Goal: Task Accomplishment & Management: Complete application form

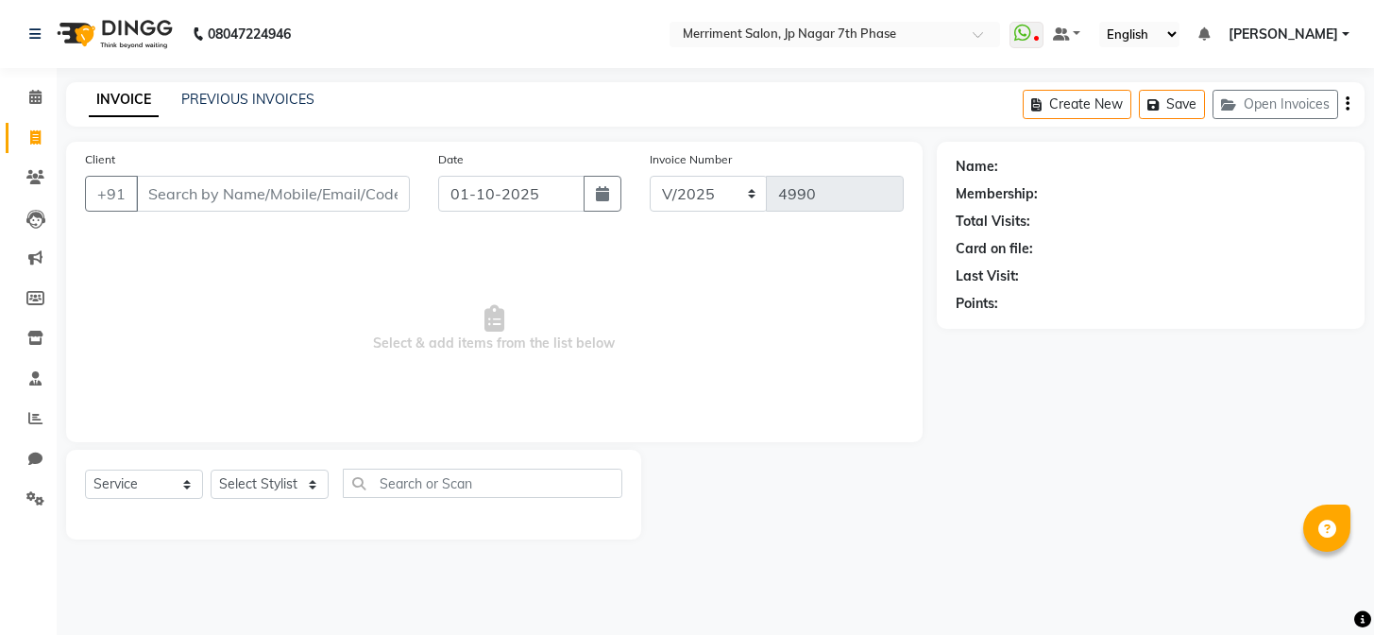
select select "service"
click at [38, 135] on icon at bounding box center [35, 137] width 10 height 14
select select "service"
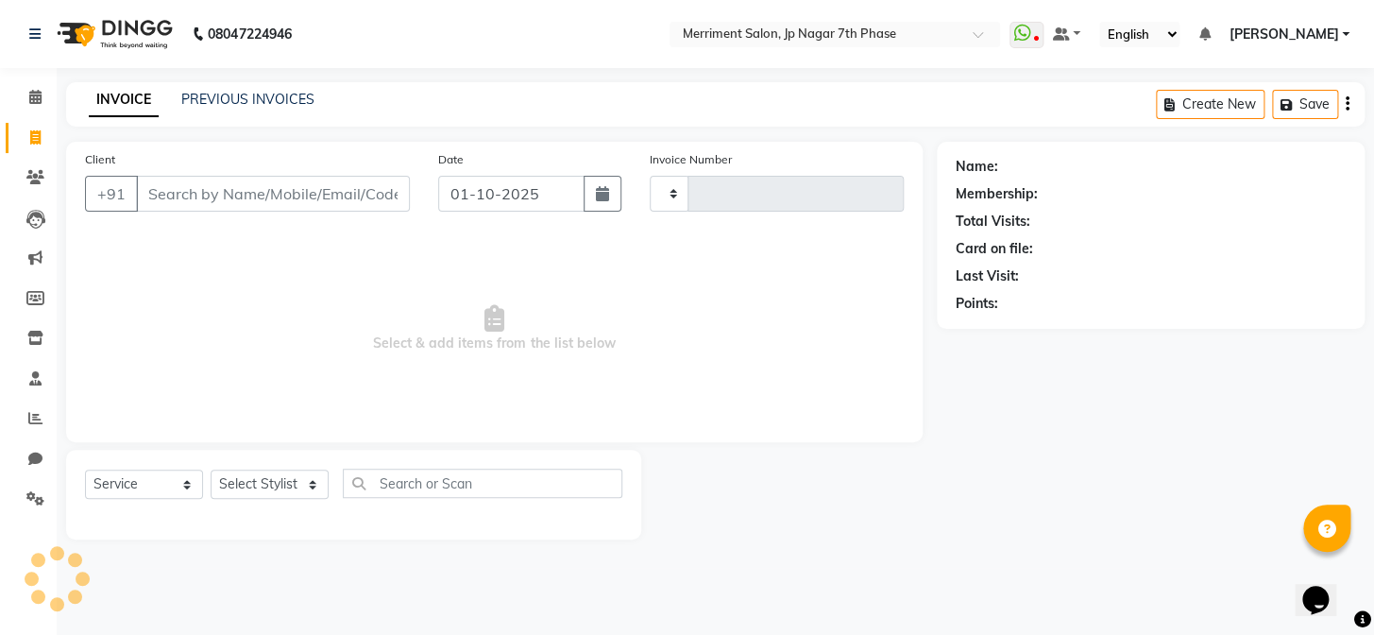
type input "4990"
select select "4110"
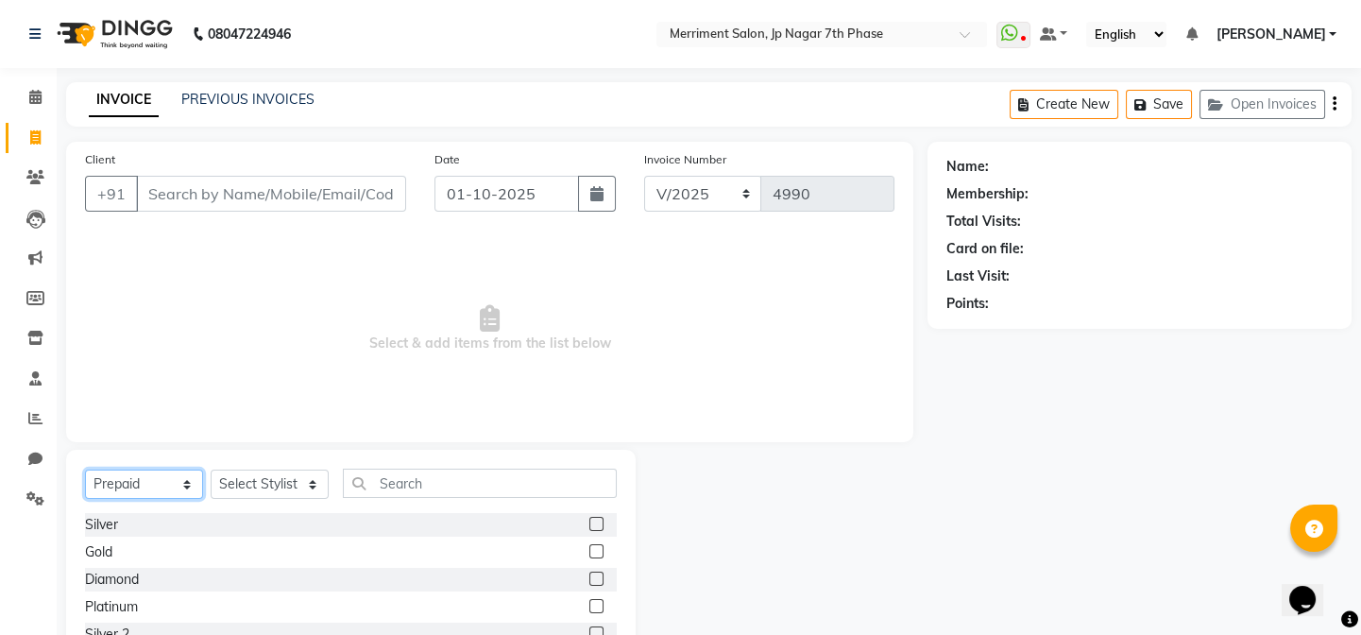
click at [153, 475] on select "Select Service Product Membership Package Voucher Prepaid Gift Card" at bounding box center [144, 483] width 118 height 29
select select "service"
click at [85, 469] on select "Select Service Product Membership Package Voucher Prepaid Gift Card" at bounding box center [144, 483] width 118 height 29
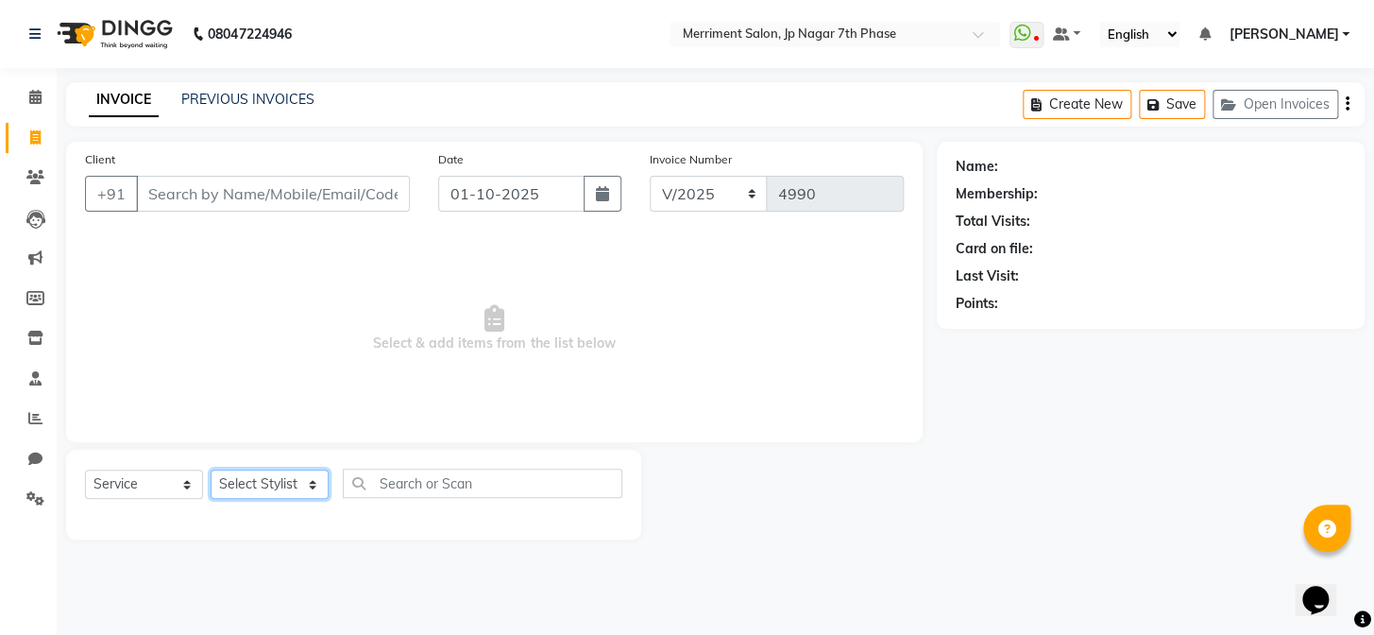
click at [257, 475] on select "Select Stylist Chiru [PERSON_NAME] [PERSON_NAME] Nirmal [PERSON_NAME] Priyanka …" at bounding box center [270, 483] width 118 height 29
select select "72476"
click at [211, 469] on select "Select Stylist Chiru [PERSON_NAME] [PERSON_NAME] Nirmal [PERSON_NAME] Priyanka …" at bounding box center [270, 483] width 118 height 29
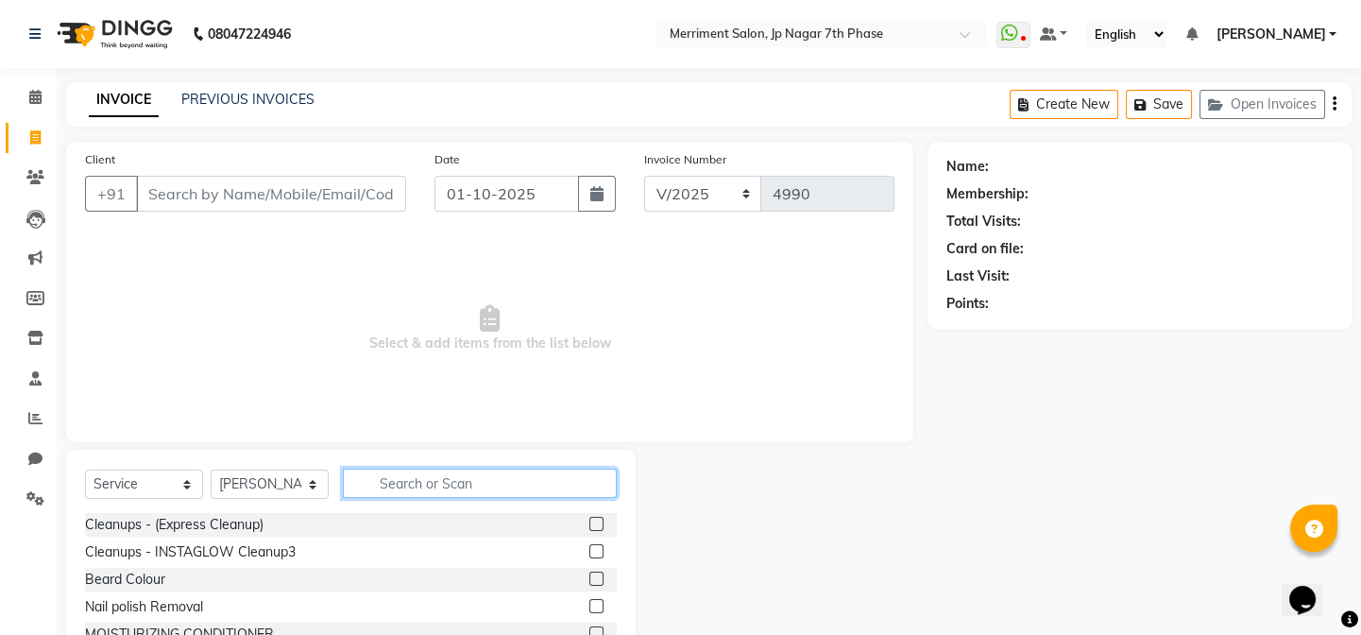
click at [404, 472] on input "text" at bounding box center [480, 483] width 274 height 29
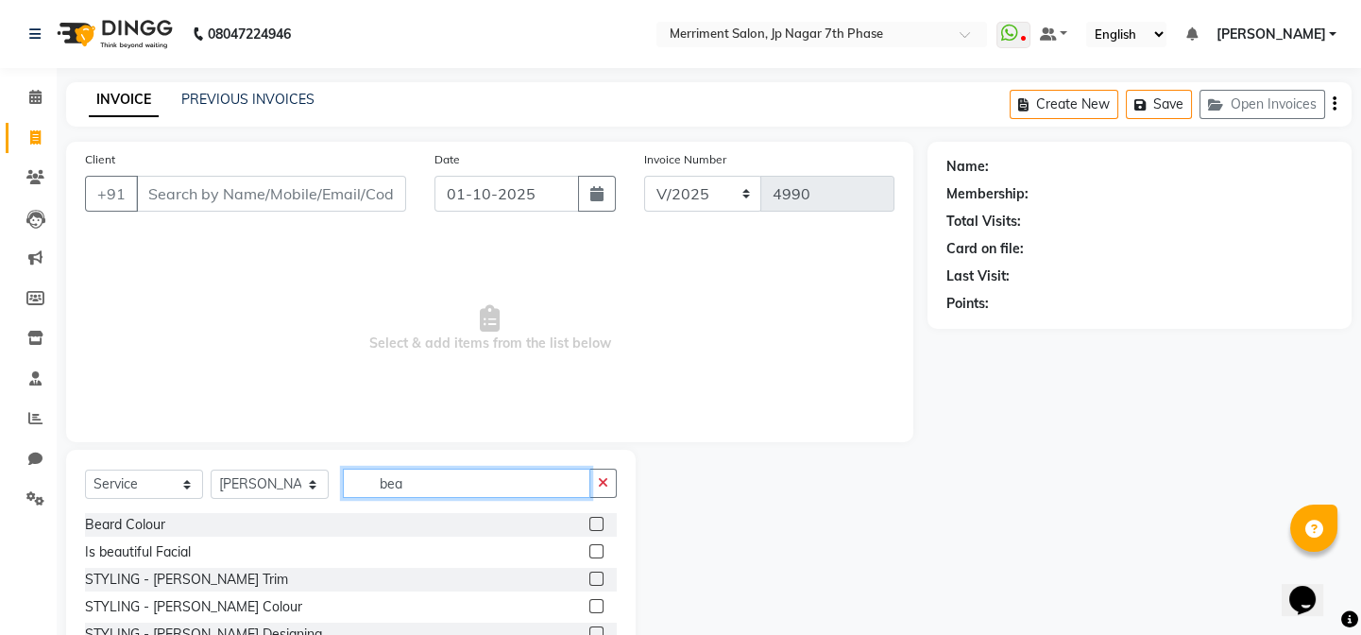
type input "bea"
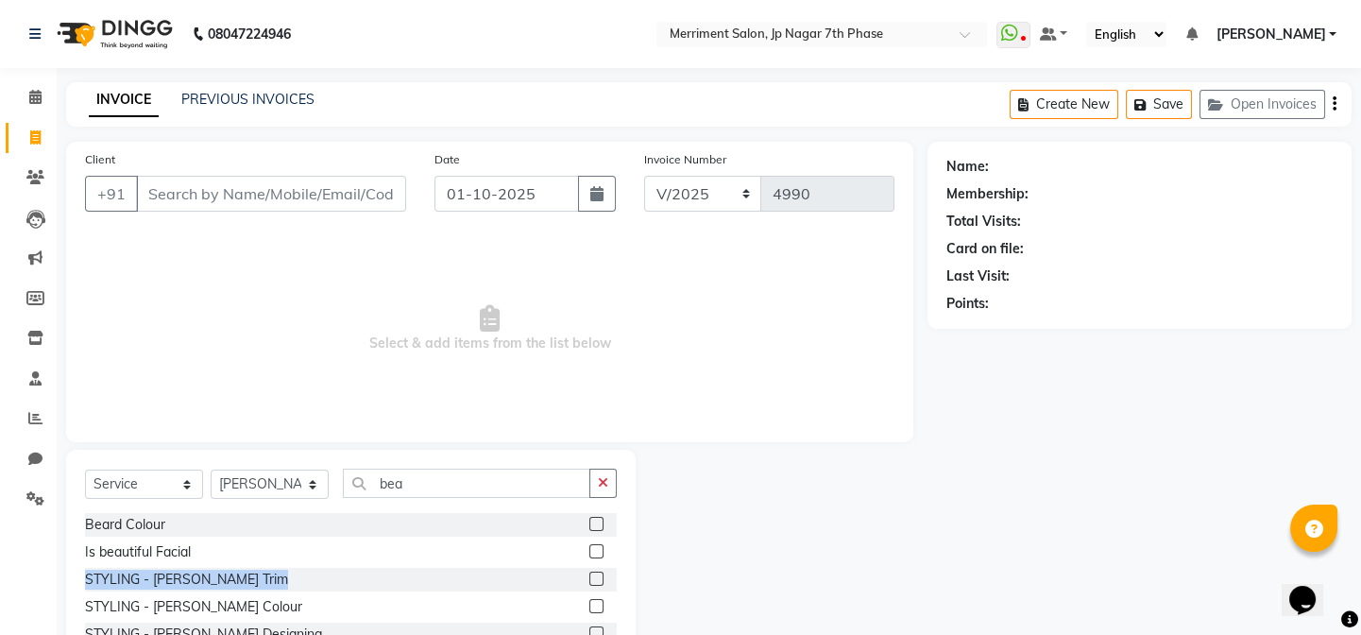
click at [595, 561] on div "[PERSON_NAME] Colour Is beautiful Facial STYLING - [PERSON_NAME] Trim STYLING -…" at bounding box center [351, 595] width 532 height 164
click at [595, 574] on label at bounding box center [596, 578] width 14 height 14
click at [595, 574] on input "checkbox" at bounding box center [595, 579] width 12 height 12
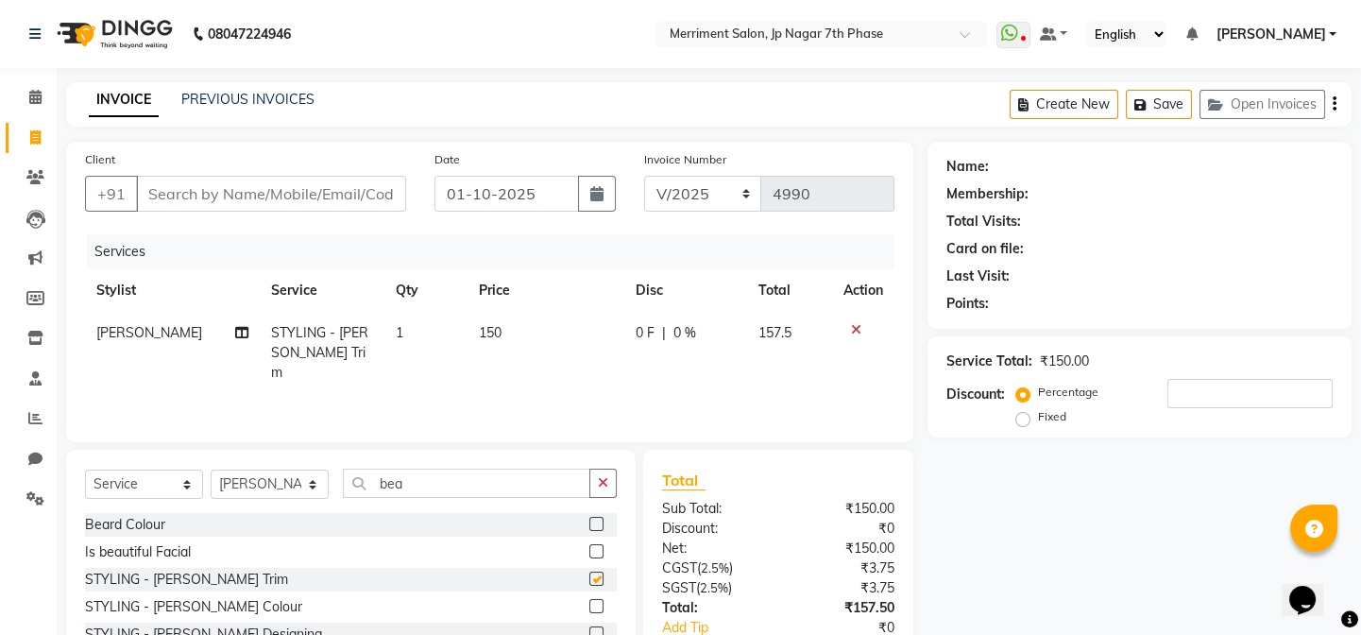
checkbox input "false"
click at [273, 195] on input "Client" at bounding box center [271, 194] width 270 height 36
type input "8"
type input "0"
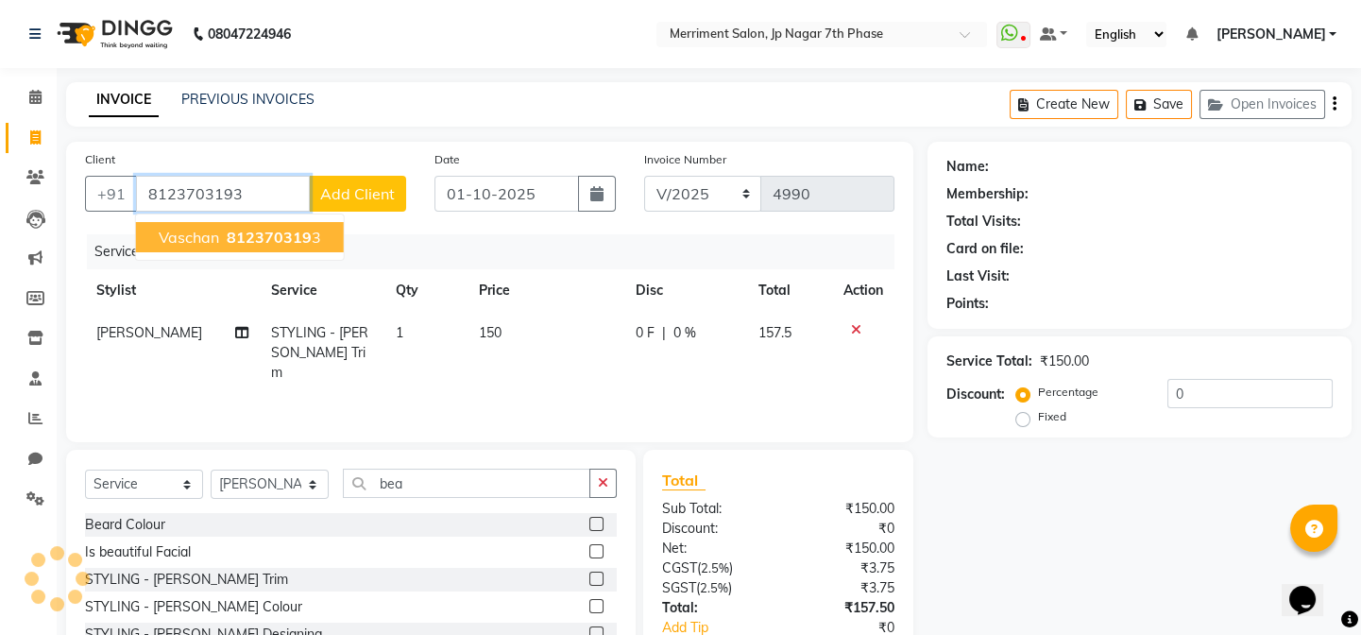
type input "8123703193"
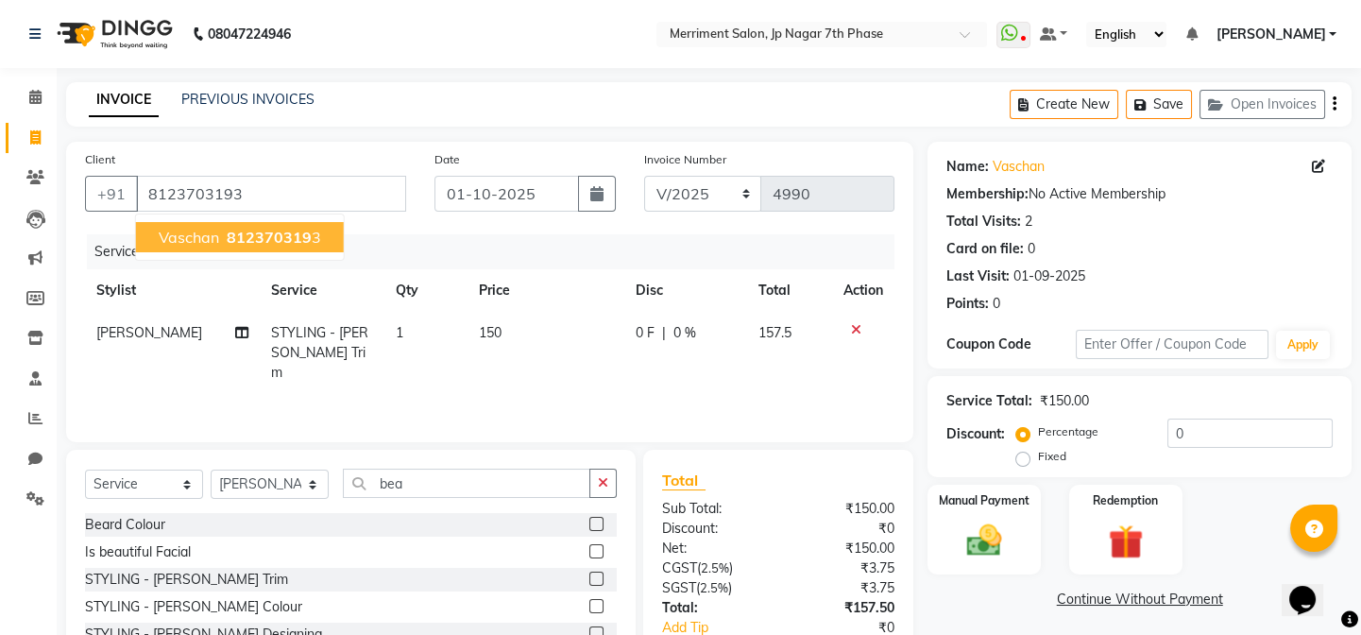
click at [165, 238] on span "Vaschan" at bounding box center [189, 237] width 60 height 19
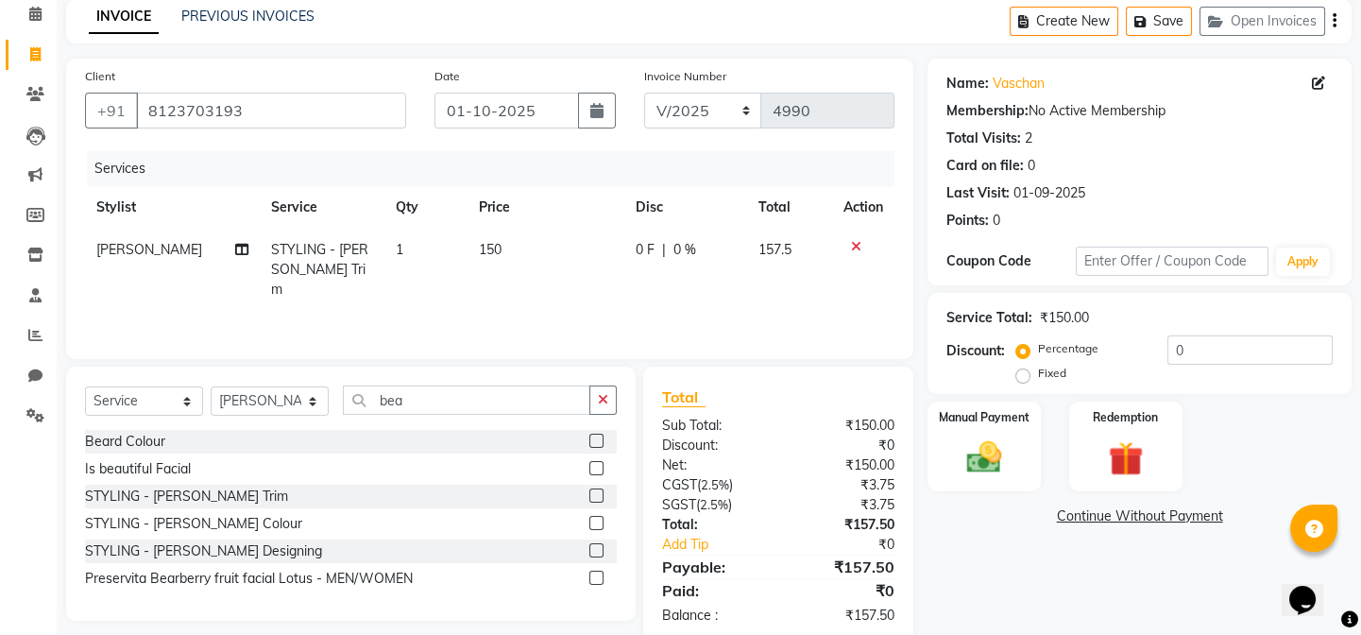
scroll to position [122, 0]
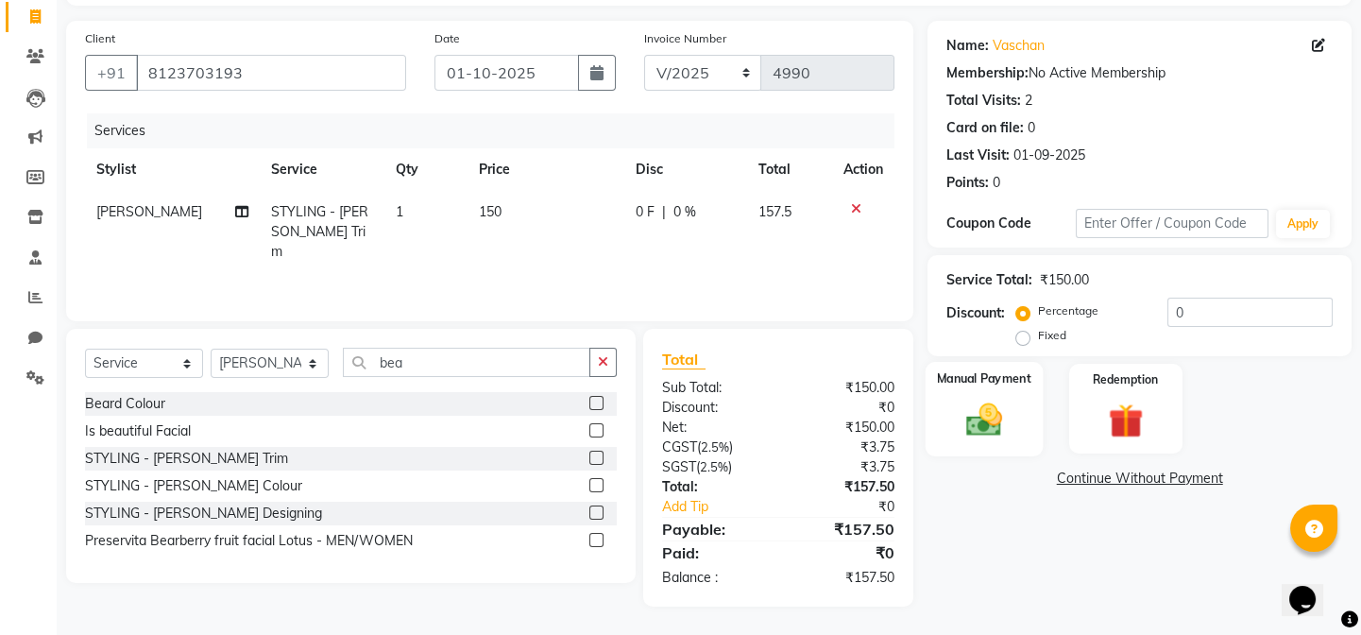
click at [988, 415] on img at bounding box center [984, 420] width 59 height 42
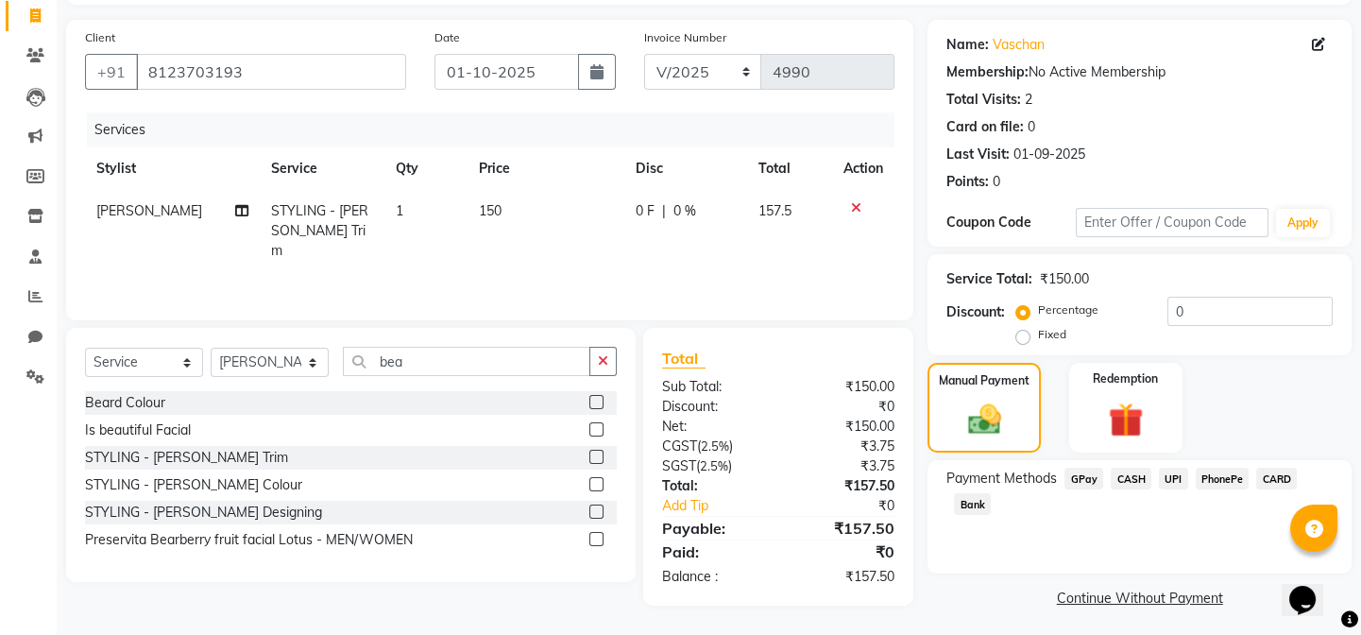
click at [1170, 473] on span "UPI" at bounding box center [1173, 479] width 29 height 22
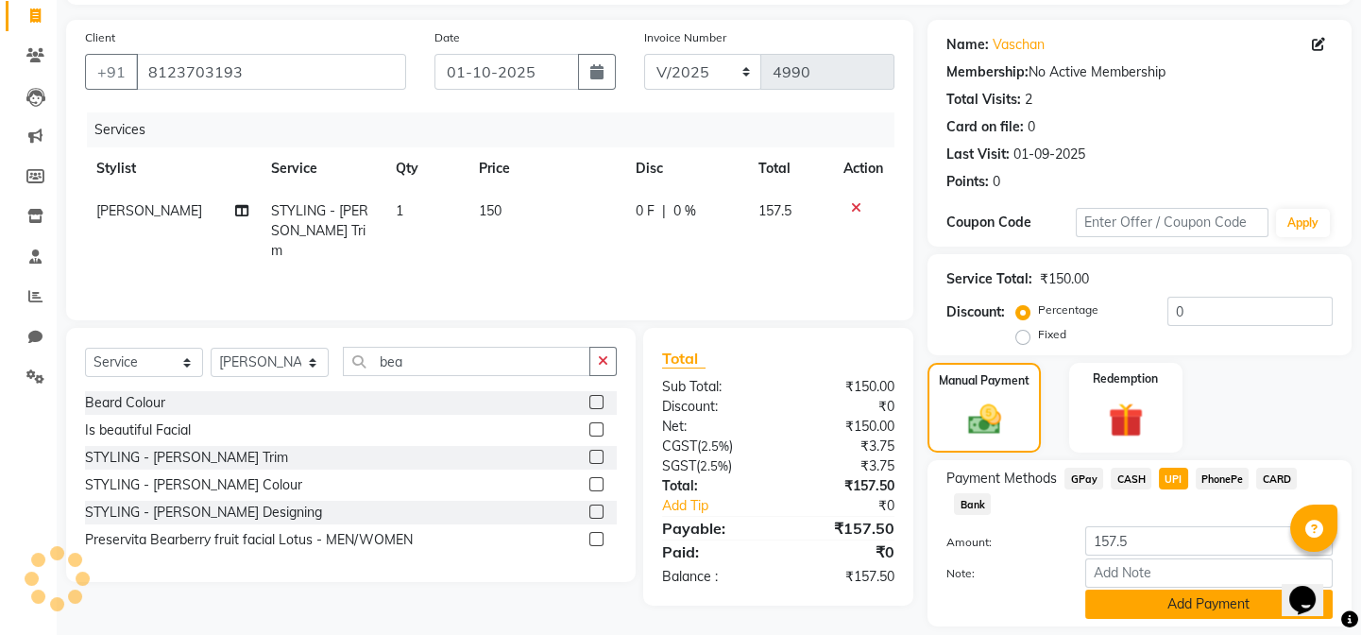
click at [1187, 596] on button "Add Payment" at bounding box center [1208, 603] width 247 height 29
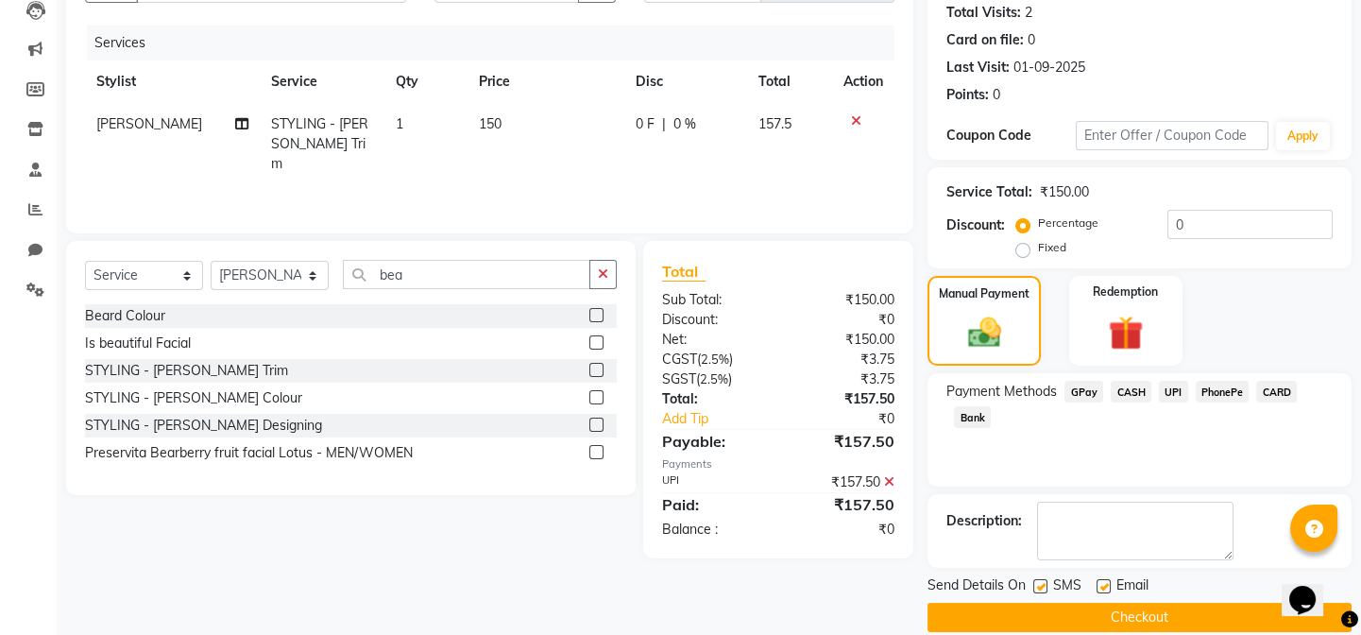
scroll to position [233, 0]
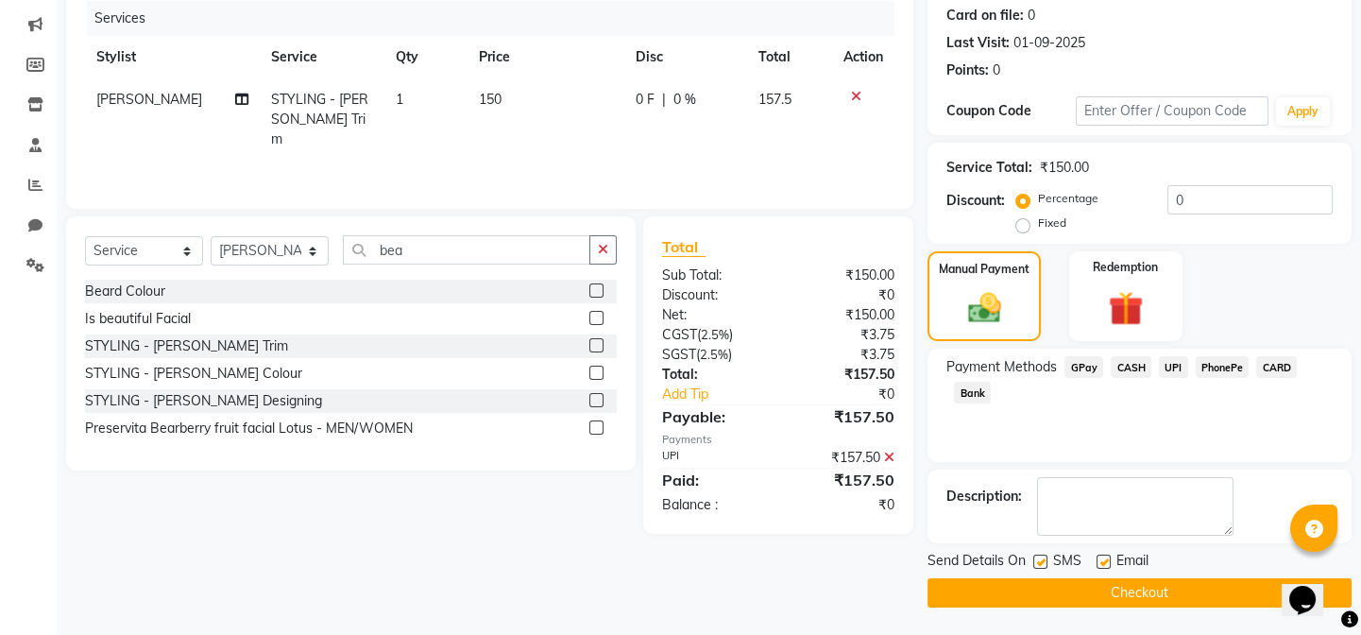
click at [1161, 583] on button "Checkout" at bounding box center [1140, 592] width 424 height 29
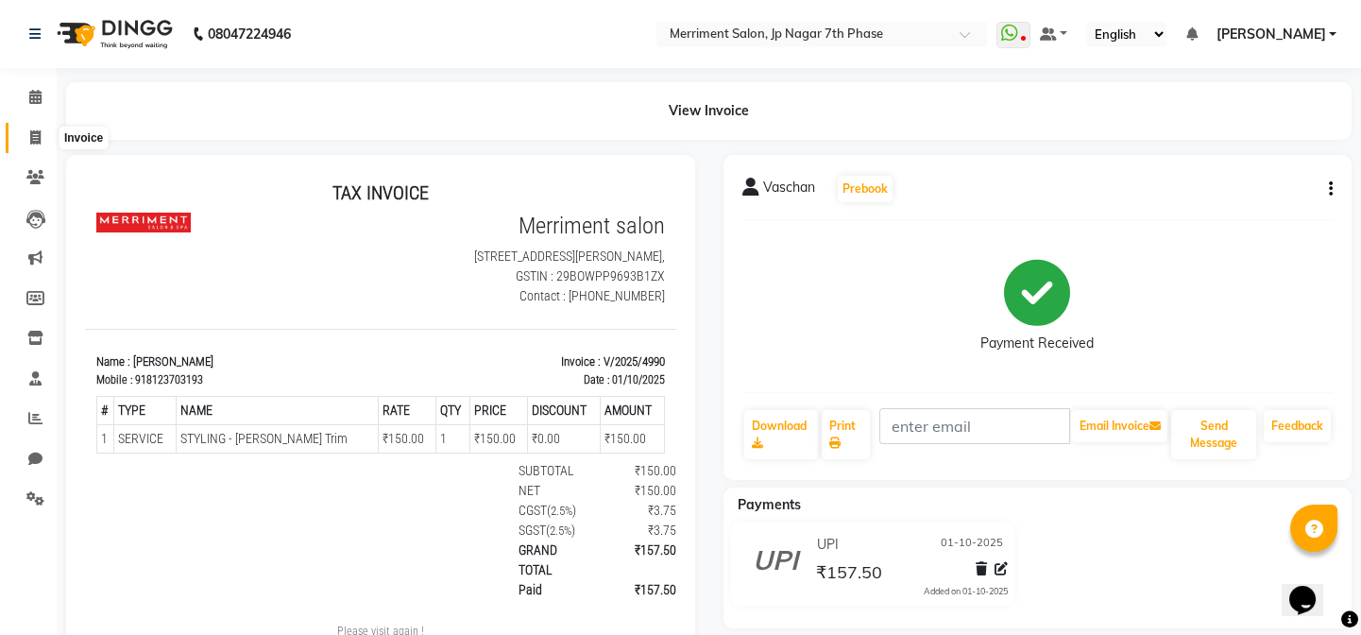
click at [31, 140] on icon at bounding box center [35, 137] width 10 height 14
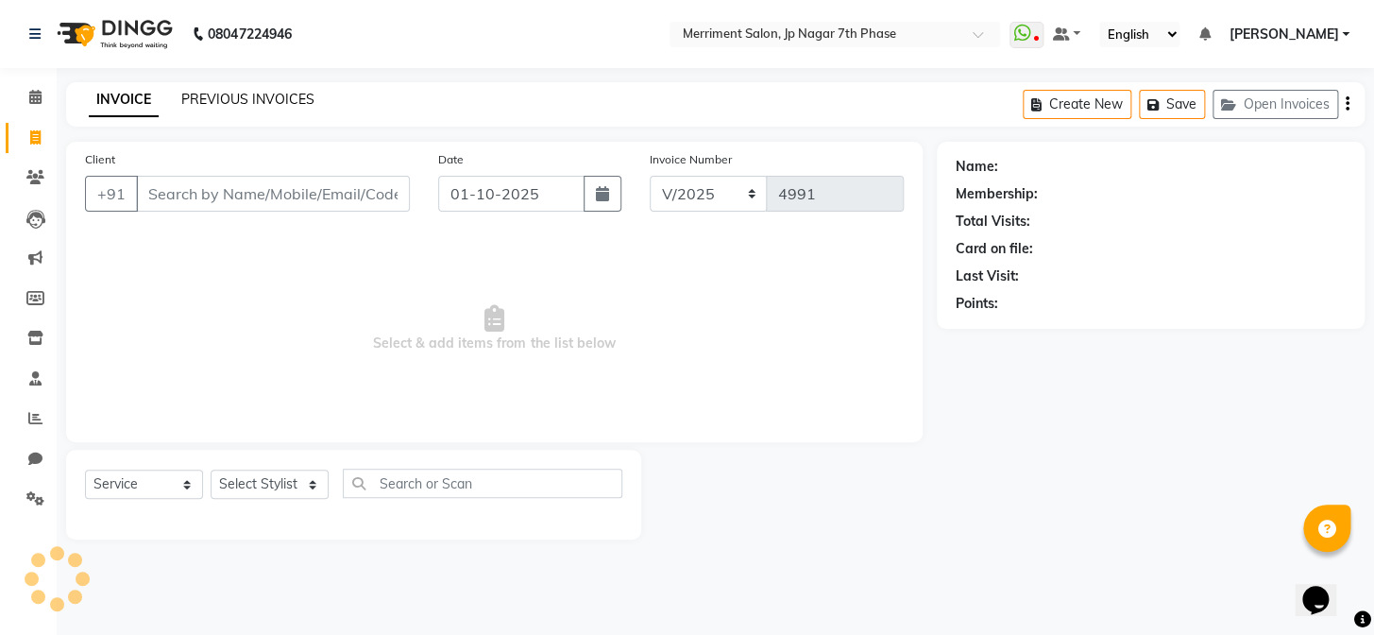
select select "P"
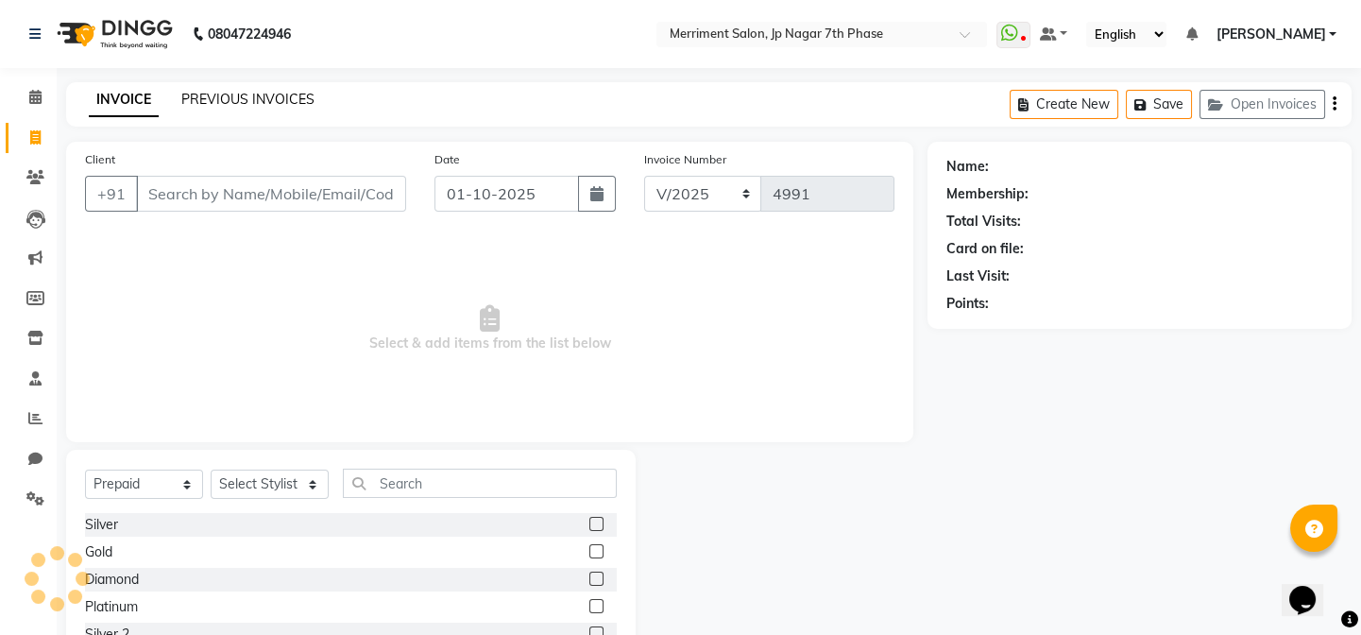
click at [279, 91] on link "PREVIOUS INVOICES" at bounding box center [247, 99] width 133 height 17
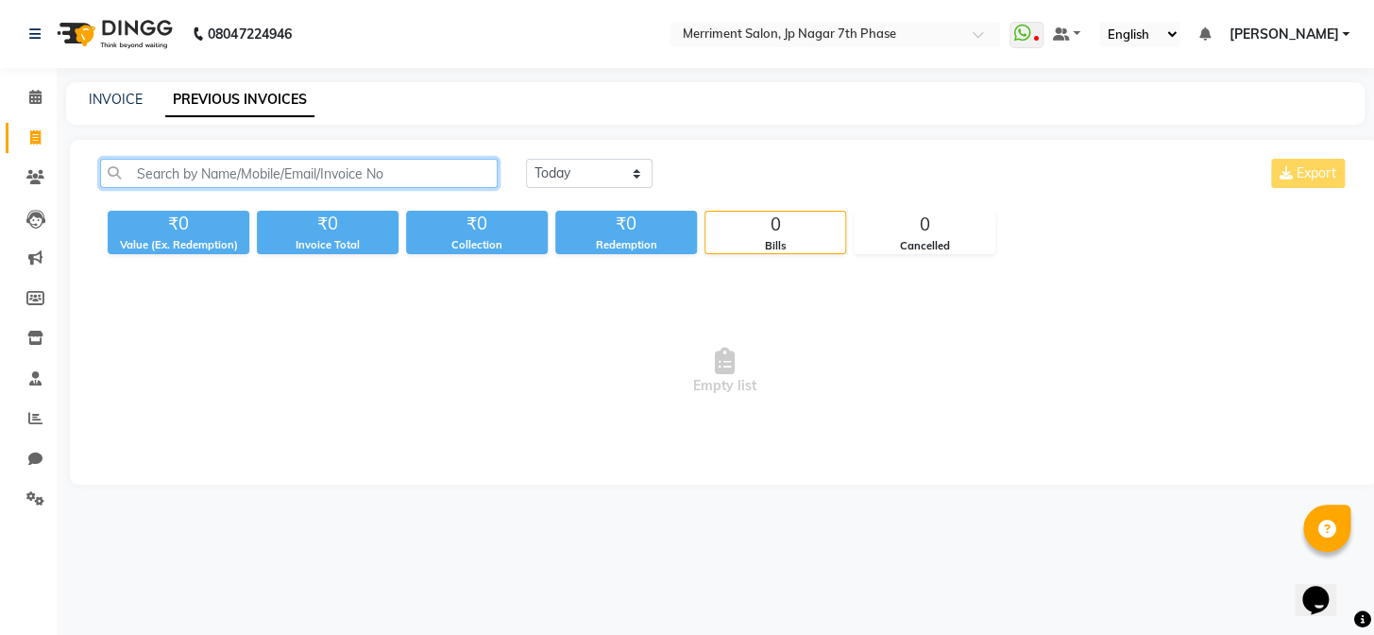
click at [304, 174] on input "text" at bounding box center [299, 173] width 398 height 29
paste input "7742098083"
type input "7742098083"
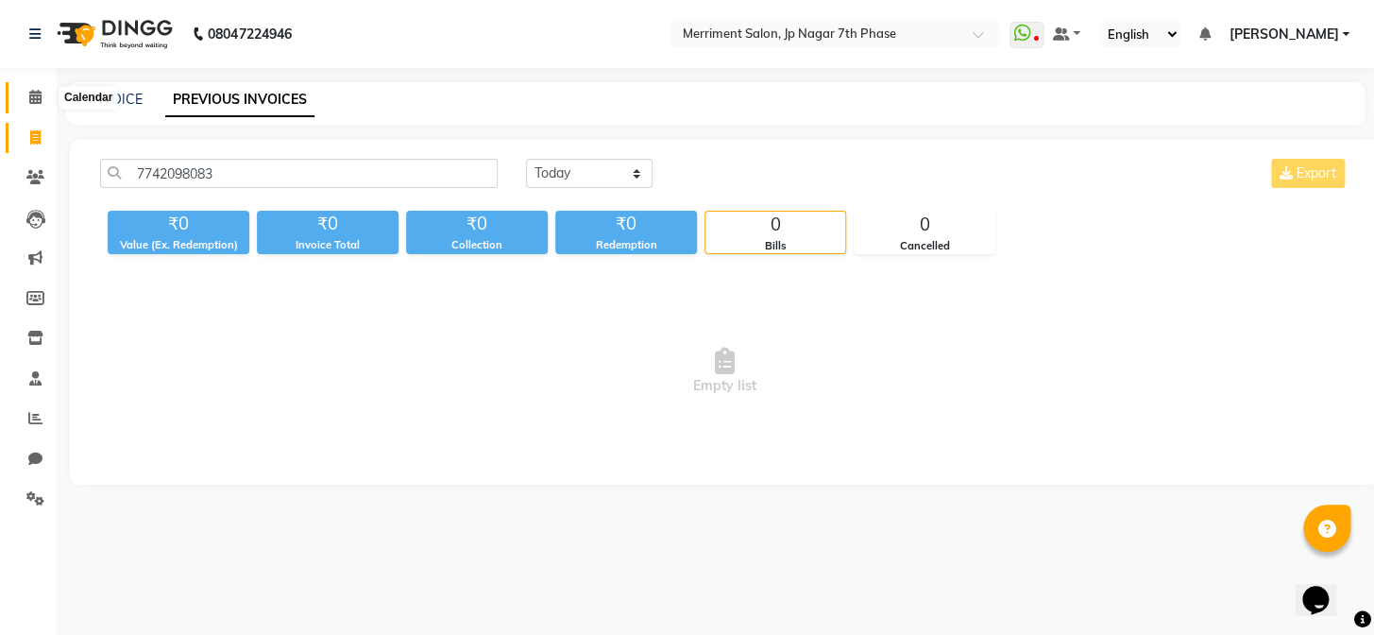
click at [38, 91] on icon at bounding box center [35, 97] width 12 height 14
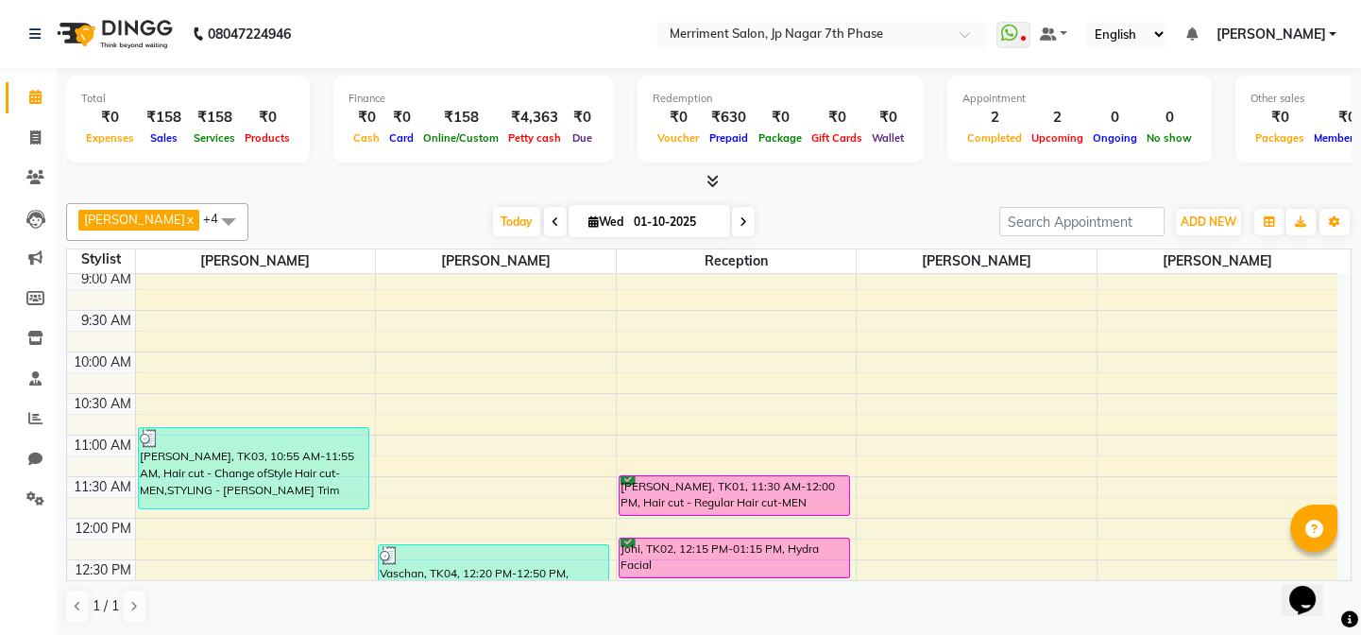
scroll to position [343, 0]
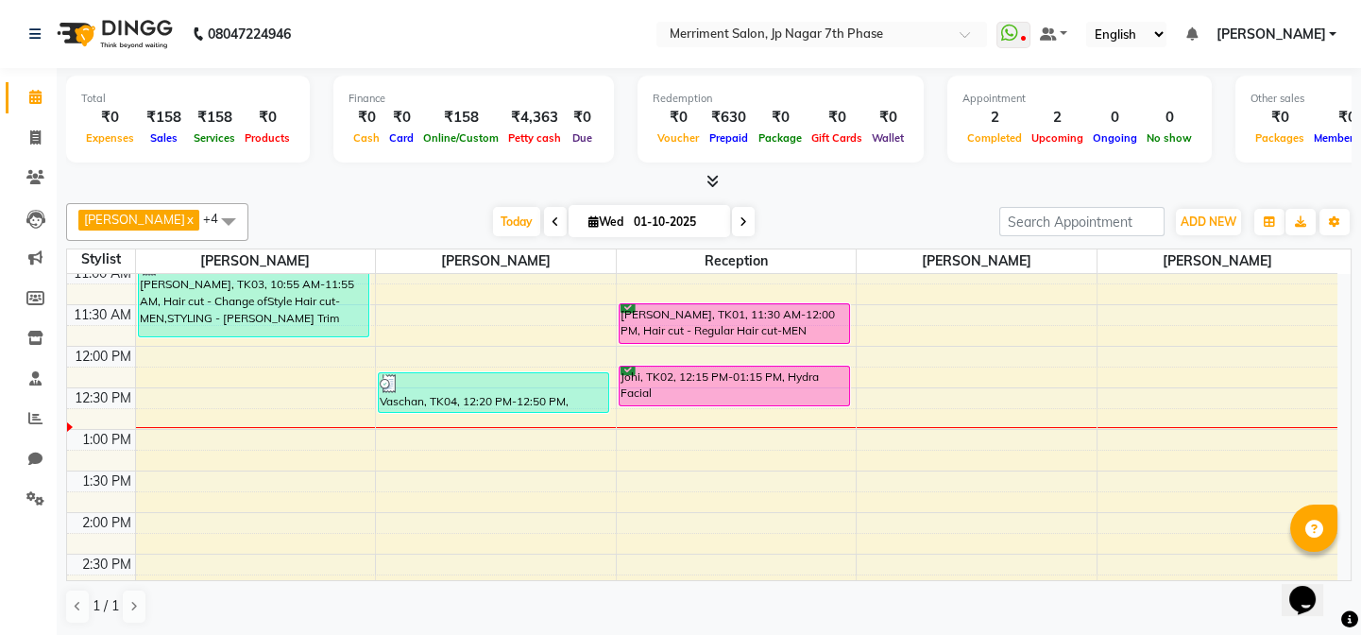
click at [429, 452] on div "7:00 AM 7:30 AM 8:00 AM 8:30 AM 9:00 AM 9:30 AM 10:00 AM 10:30 AM 11:00 AM 11:3…" at bounding box center [702, 554] width 1270 height 1246
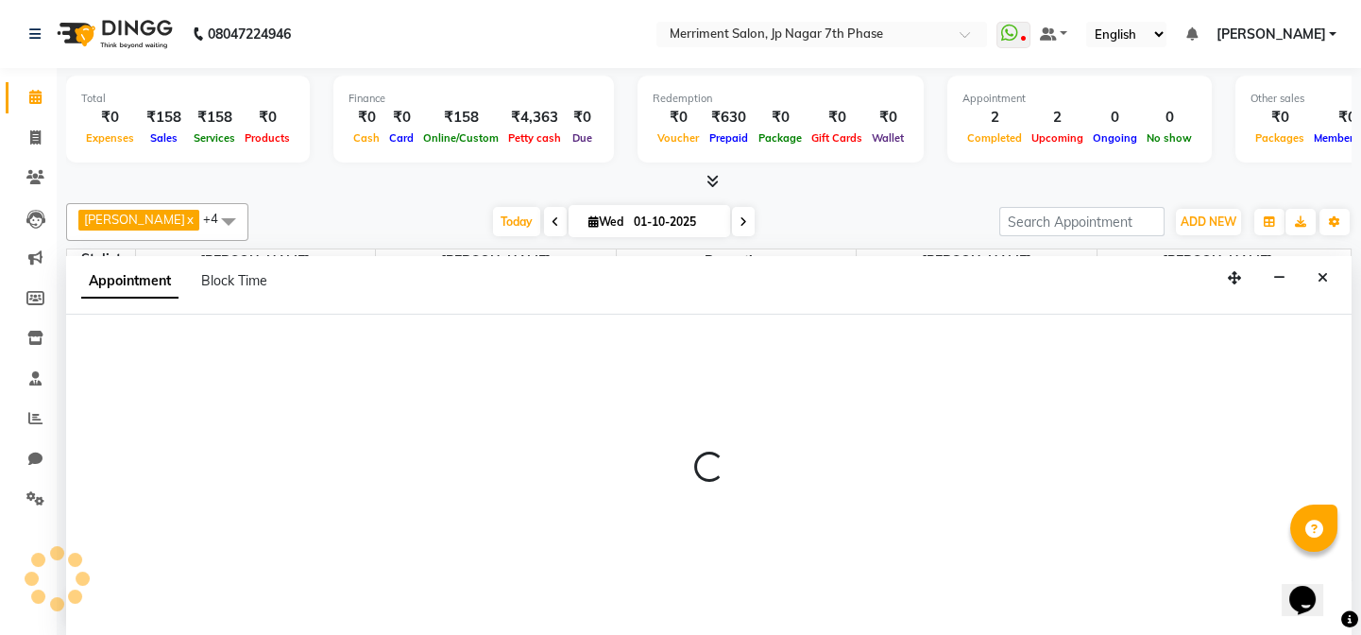
scroll to position [0, 0]
select select "72476"
select select "795"
select select "tentative"
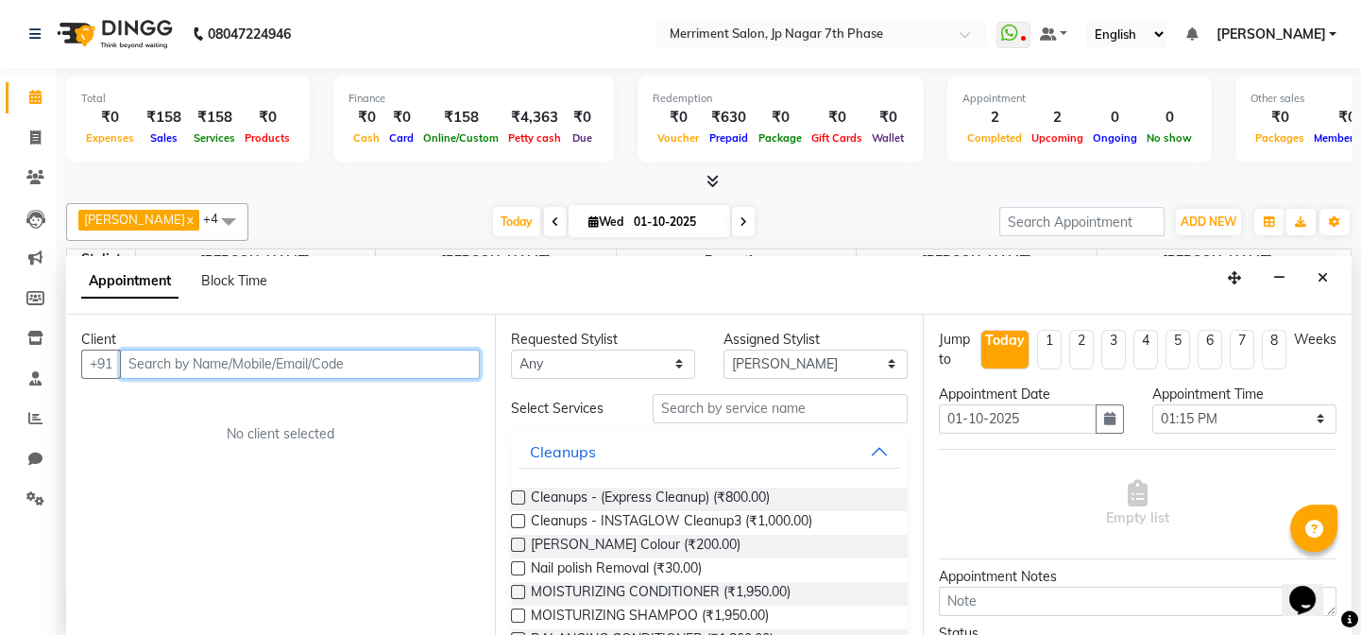
click at [270, 363] on input "text" at bounding box center [300, 364] width 360 height 29
paste input "7742098083"
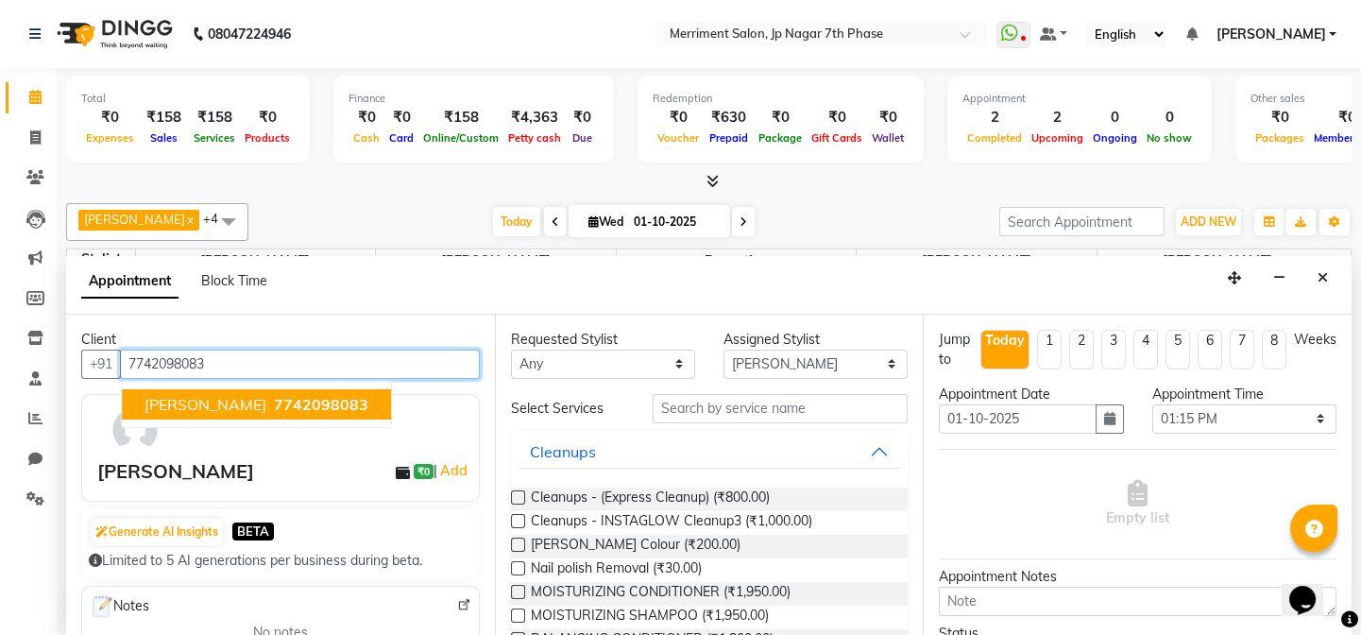
click at [274, 397] on span "7742098083" at bounding box center [321, 404] width 94 height 19
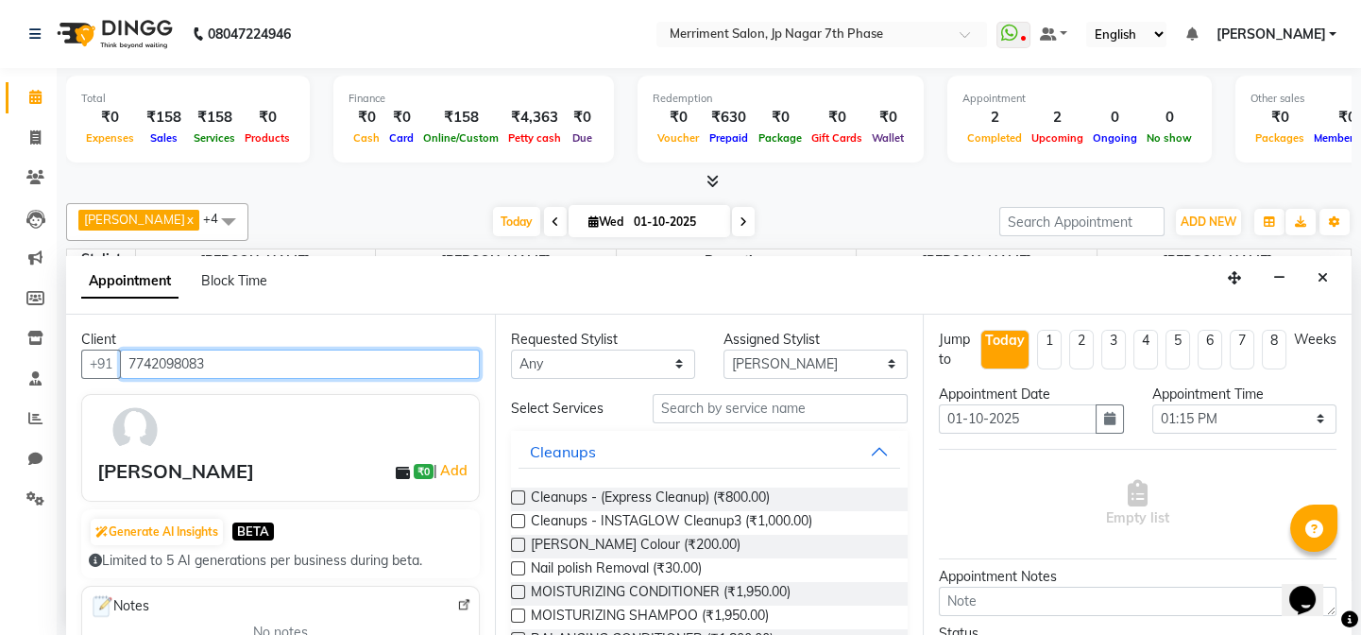
type input "7742098083"
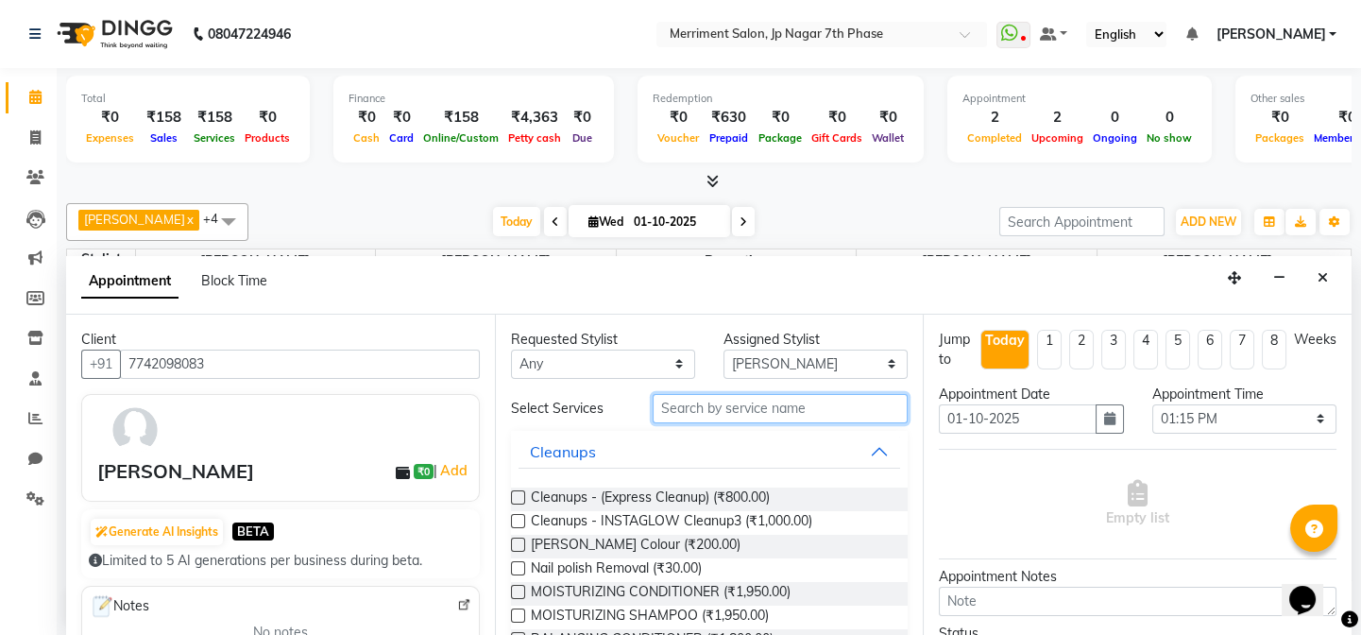
click at [700, 401] on input "text" at bounding box center [780, 408] width 255 height 29
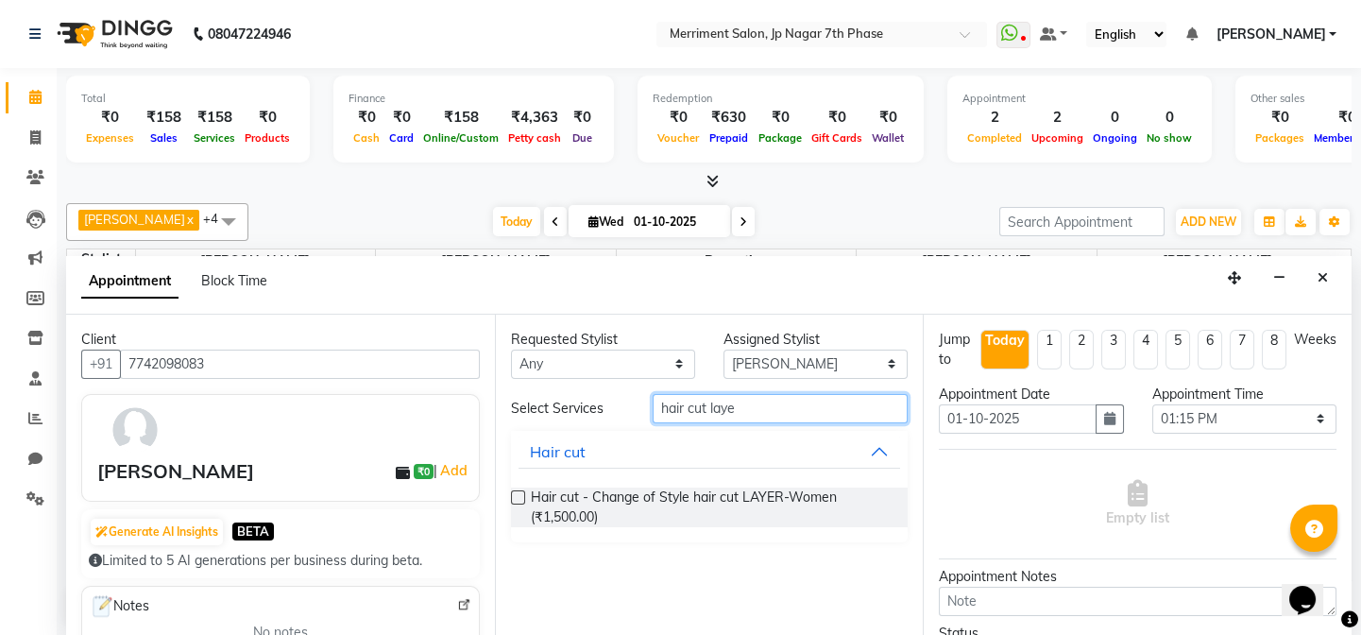
type input "hair cut laye"
click at [518, 491] on label at bounding box center [518, 497] width 14 height 14
click at [518, 493] on input "checkbox" at bounding box center [517, 499] width 12 height 12
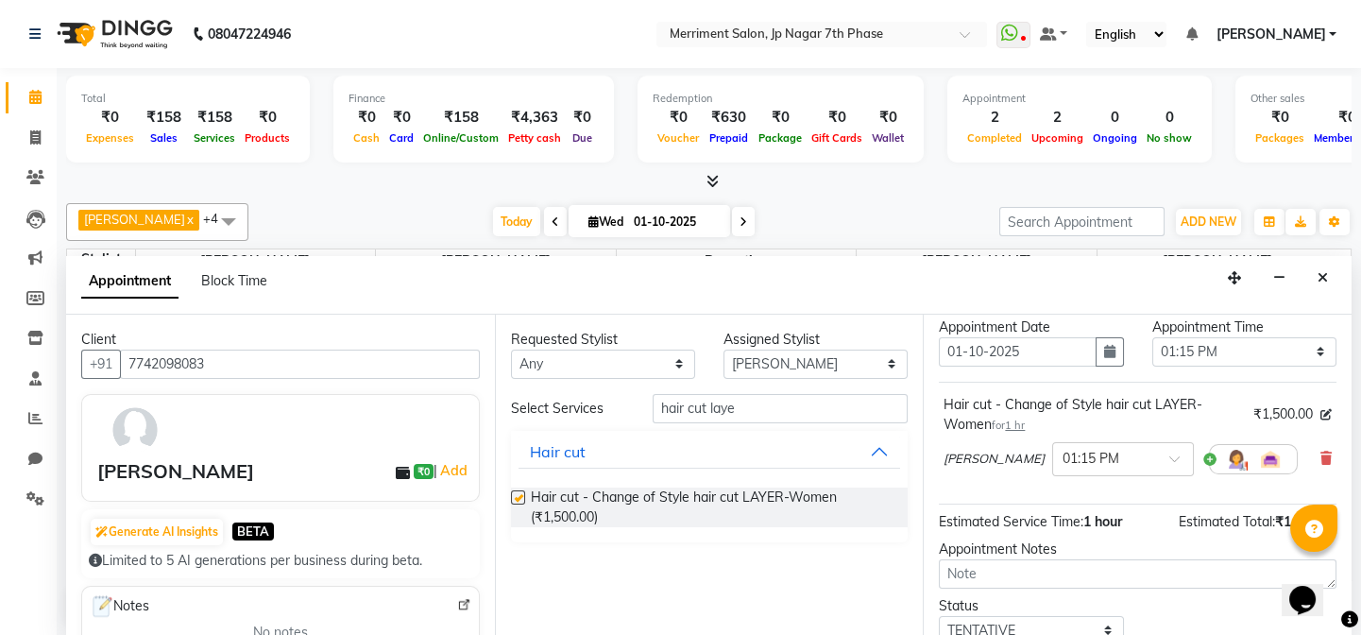
checkbox input "false"
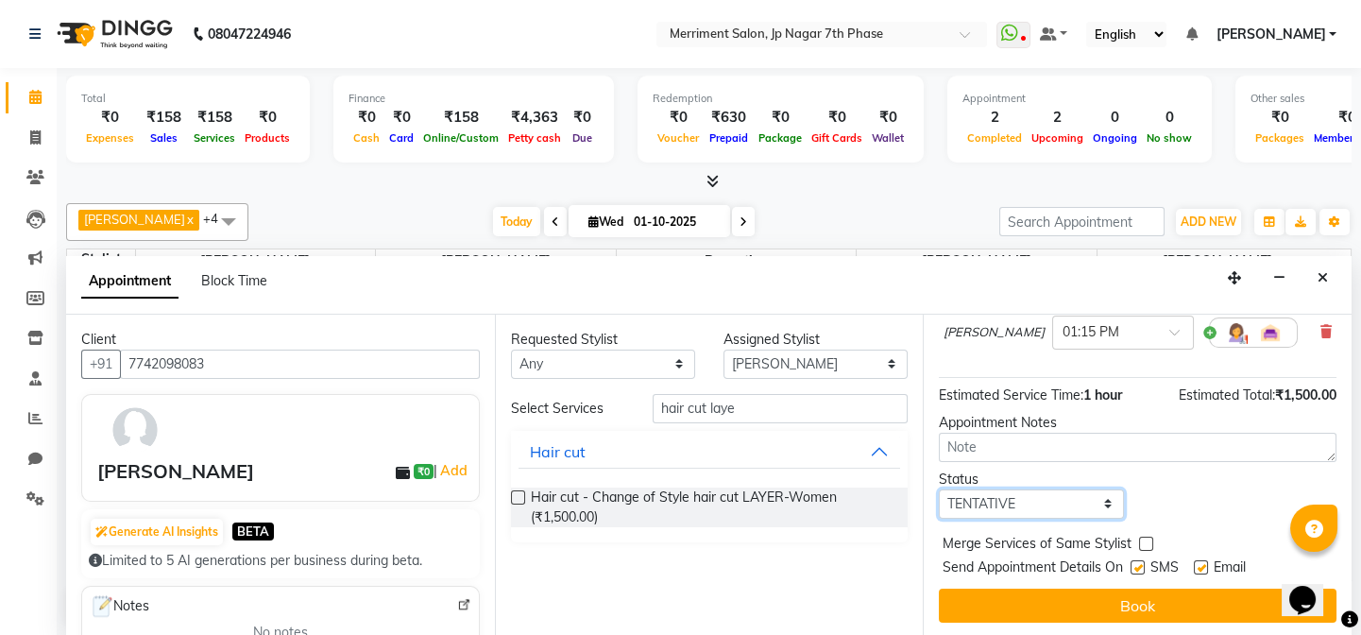
drag, startPoint x: 1083, startPoint y: 498, endPoint x: 1058, endPoint y: 503, distance: 26.1
click at [1083, 498] on select "Select TENTATIVE CONFIRM CHECK-IN UPCOMING" at bounding box center [1031, 503] width 184 height 29
select select "confirm booking"
click at [939, 489] on select "Select TENTATIVE CONFIRM CHECK-IN UPCOMING" at bounding box center [1031, 503] width 184 height 29
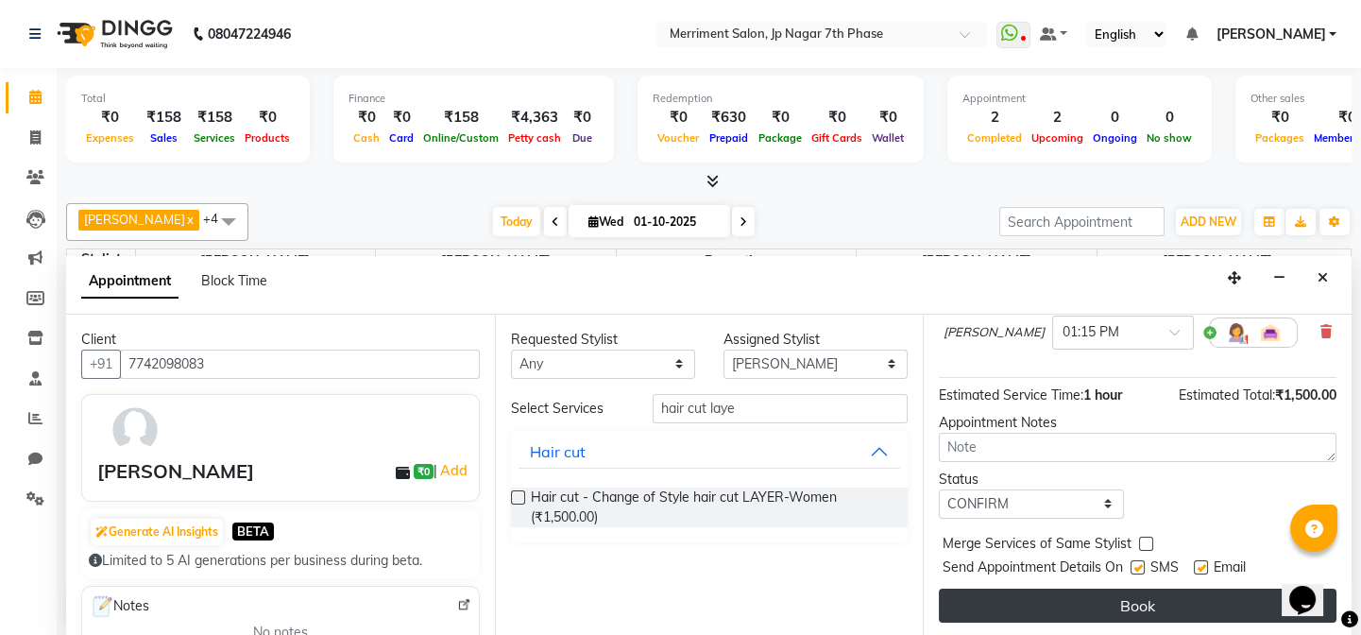
click at [1049, 600] on button "Book" at bounding box center [1138, 605] width 398 height 34
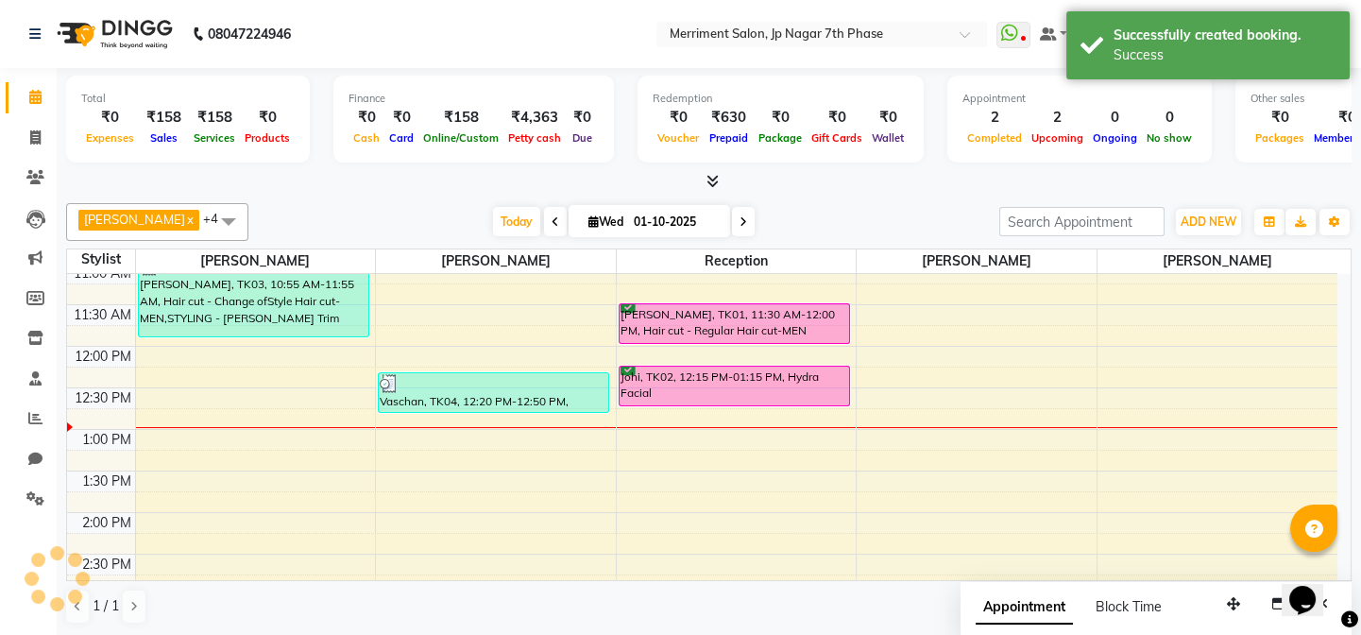
scroll to position [0, 0]
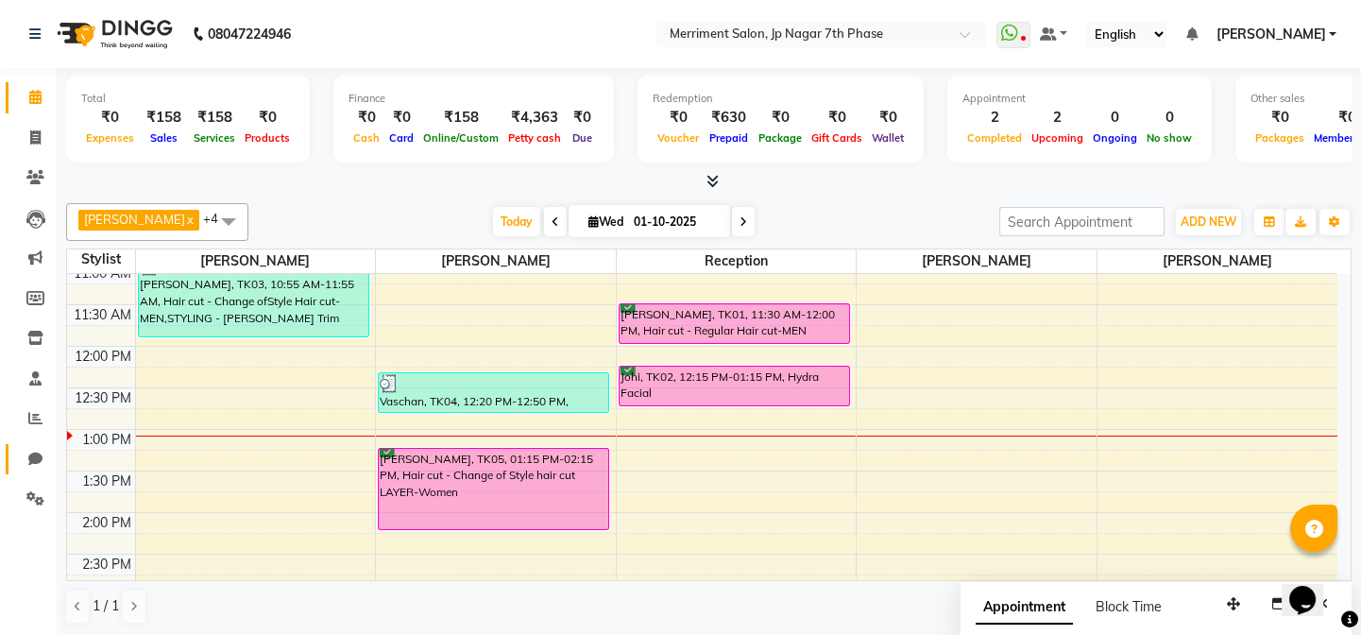
click at [28, 457] on icon at bounding box center [35, 459] width 14 height 14
select select "100"
